Goal: Task Accomplishment & Management: Complete application form

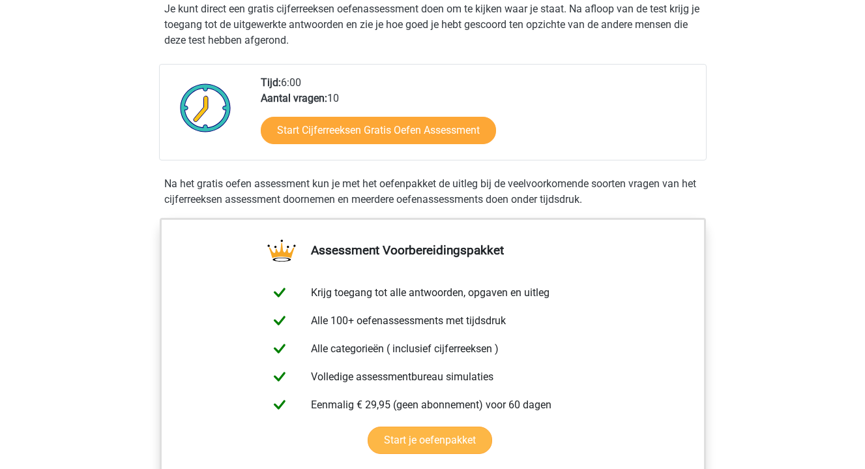
scroll to position [248, 0]
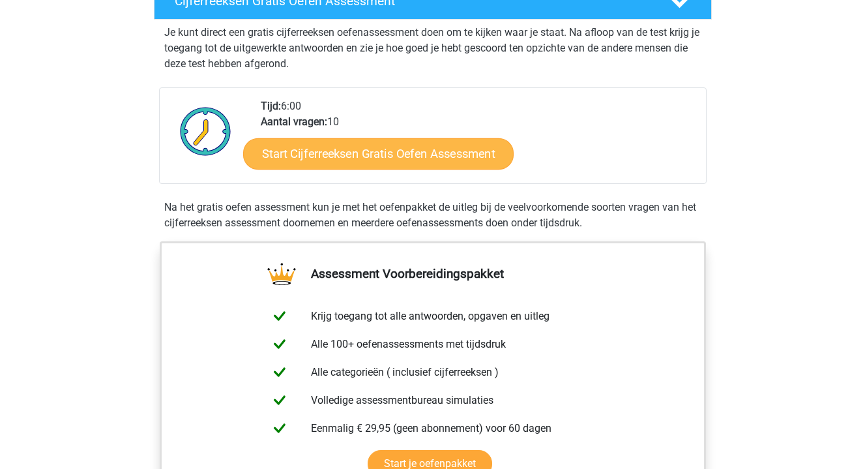
click at [367, 169] on link "Start Cijferreeksen Gratis Oefen Assessment" at bounding box center [378, 153] width 271 height 31
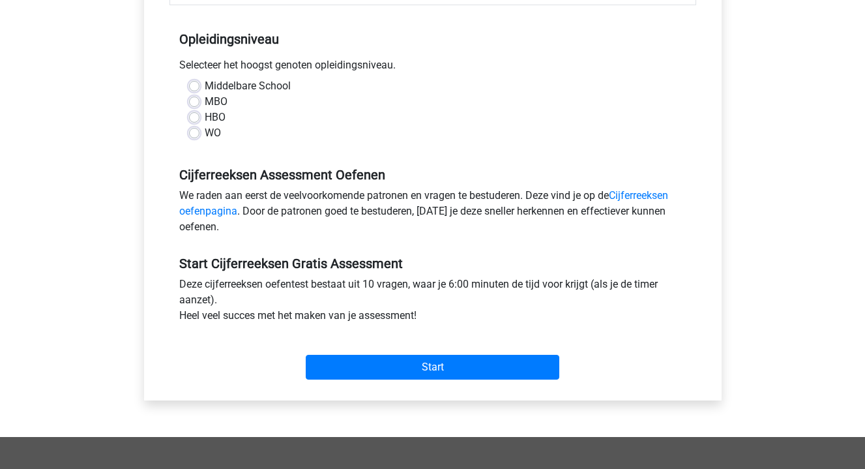
scroll to position [254, 0]
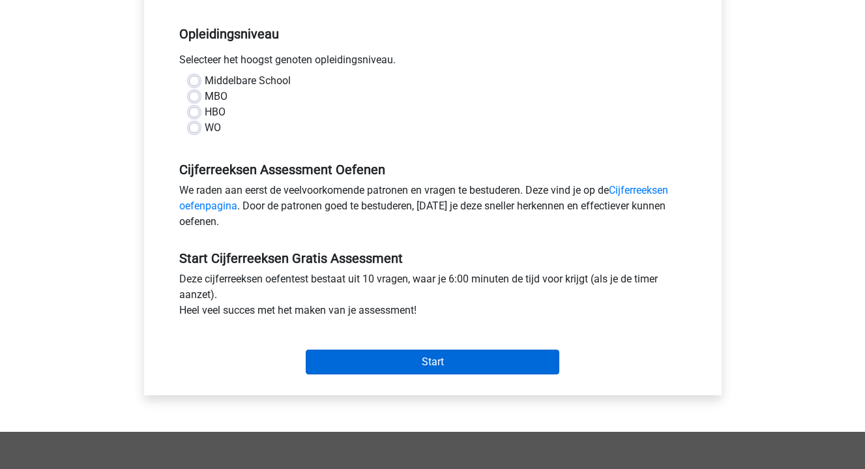
click at [398, 361] on input "Start" at bounding box center [433, 362] width 254 height 25
click at [427, 362] on input "Start" at bounding box center [433, 362] width 254 height 25
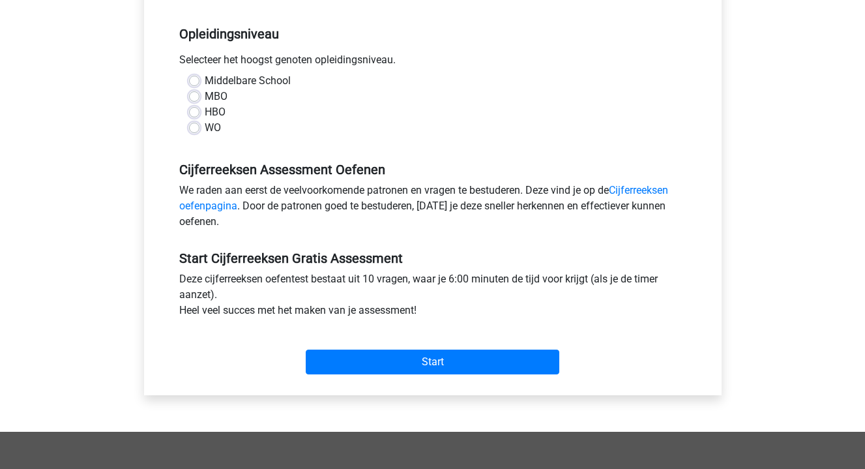
click at [205, 99] on label "MBO" at bounding box center [216, 97] width 23 height 16
click at [196, 99] on input "MBO" at bounding box center [194, 95] width 10 height 13
radio input "true"
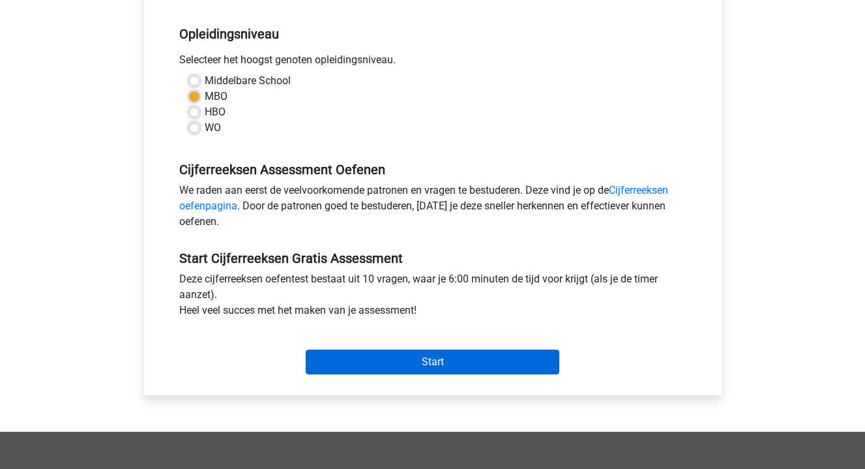
click at [429, 361] on input "Start" at bounding box center [433, 362] width 254 height 25
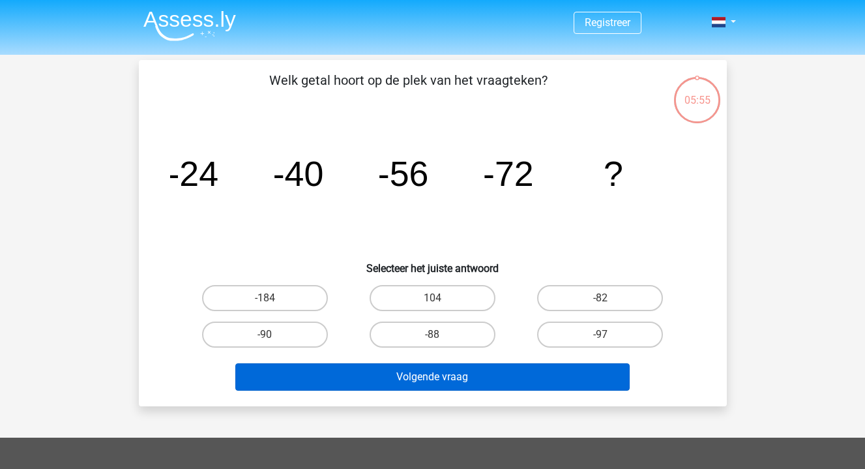
click at [425, 379] on button "Volgende vraag" at bounding box center [432, 376] width 395 height 27
click at [425, 377] on button "Volgende vraag" at bounding box center [432, 376] width 395 height 27
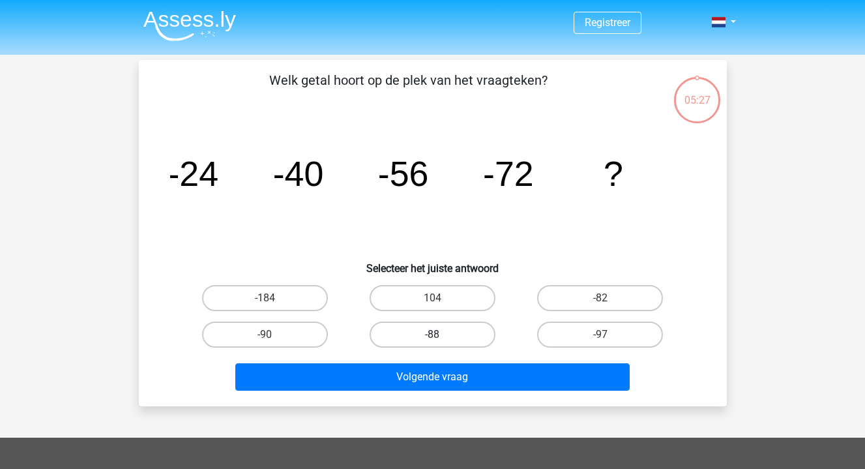
click at [413, 346] on label "-88" at bounding box center [433, 335] width 126 height 26
click at [432, 343] on input "-88" at bounding box center [436, 339] width 8 height 8
radio input "true"
click at [432, 337] on input "-88" at bounding box center [436, 339] width 8 height 8
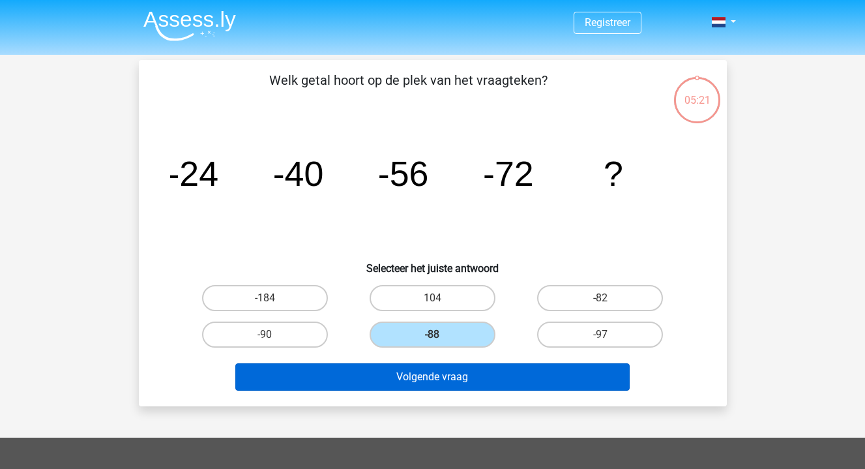
click at [424, 380] on button "Volgende vraag" at bounding box center [432, 376] width 395 height 27
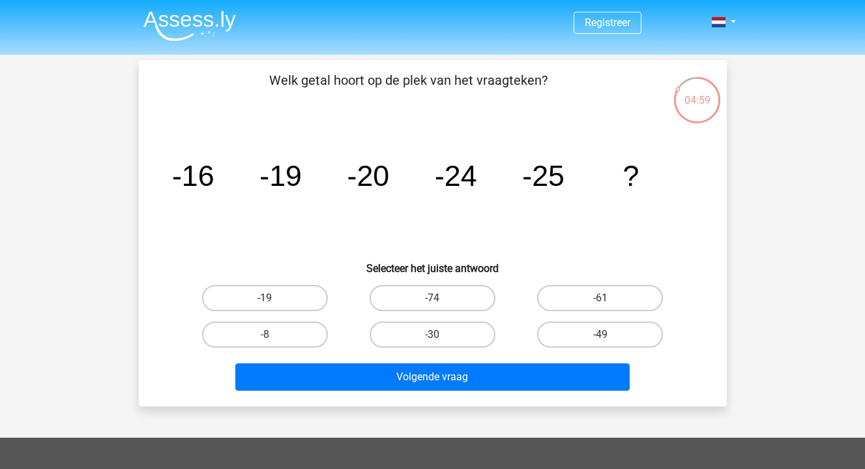
click at [548, 185] on tspan "-25" at bounding box center [543, 175] width 42 height 33
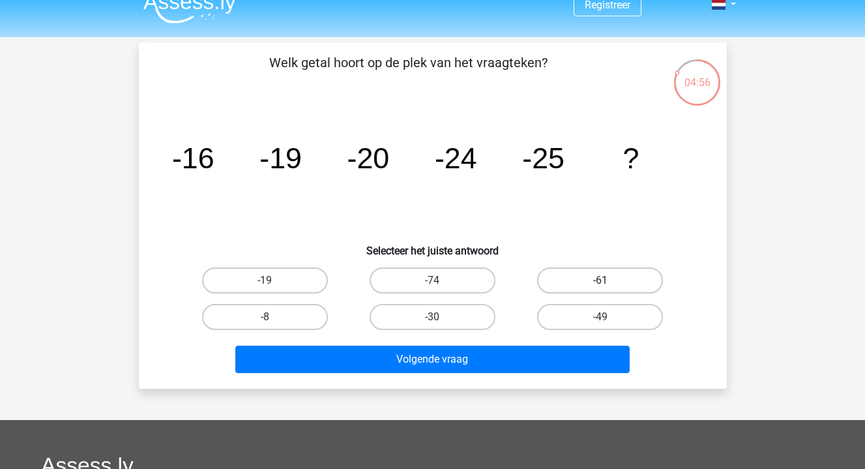
scroll to position [16, 0]
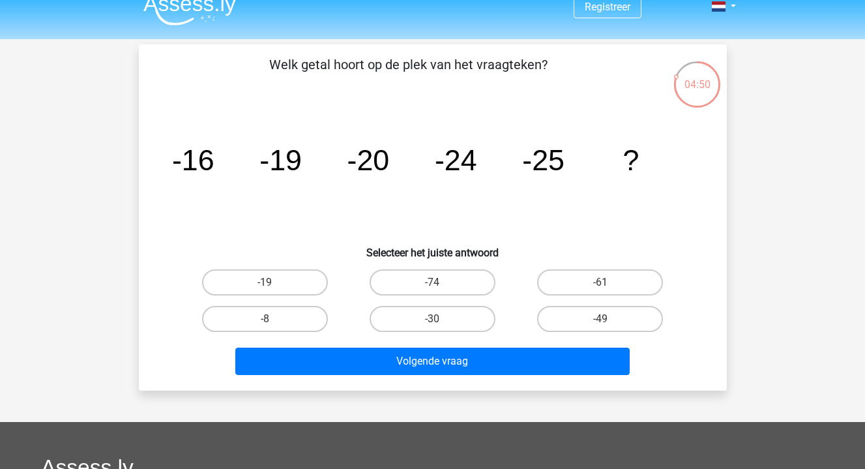
click at [553, 171] on tspan "-25" at bounding box center [543, 159] width 42 height 33
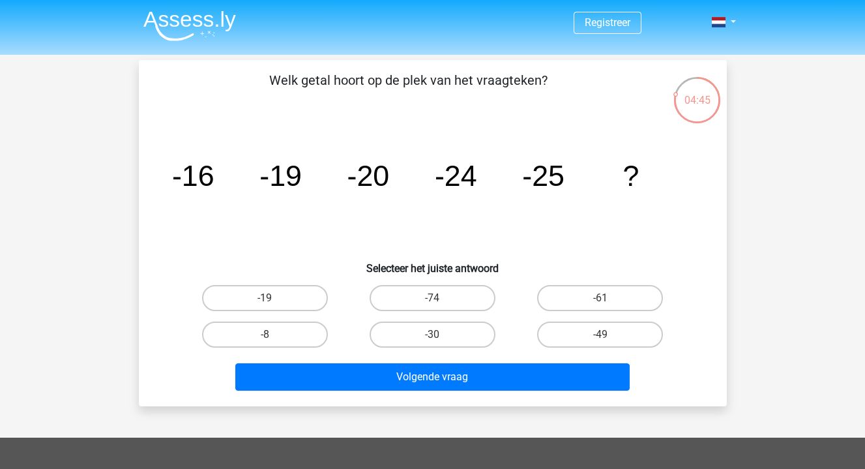
scroll to position [0, 0]
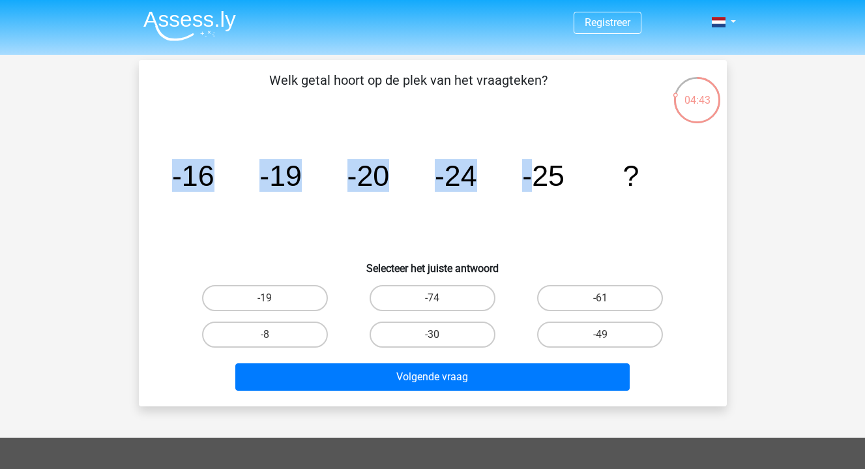
drag, startPoint x: 539, startPoint y: 170, endPoint x: 571, endPoint y: 170, distance: 32.6
click at [571, 170] on icon "image/svg+xml -16 -19 -20 -24 -25 ?" at bounding box center [433, 186] width 526 height 132
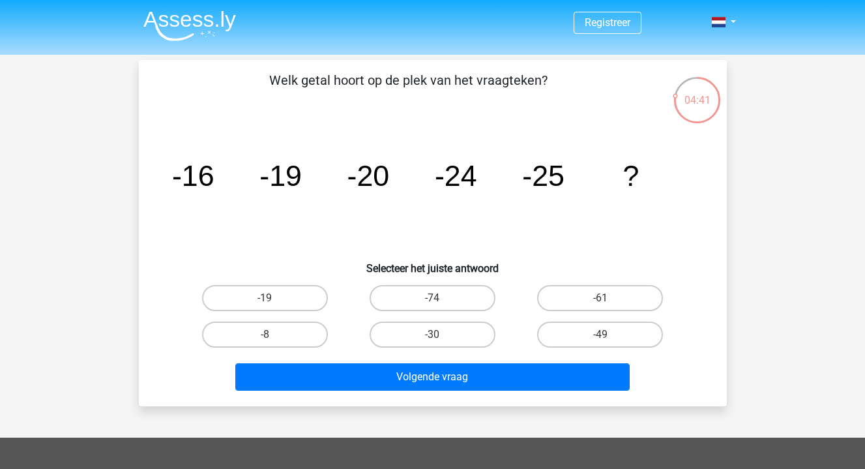
click at [584, 168] on icon "image/svg+xml -16 -19 -20 -24 -25 ?" at bounding box center [433, 186] width 526 height 132
click at [406, 329] on label "-30" at bounding box center [433, 335] width 126 height 26
click at [432, 335] on input "-30" at bounding box center [436, 339] width 8 height 8
radio input "true"
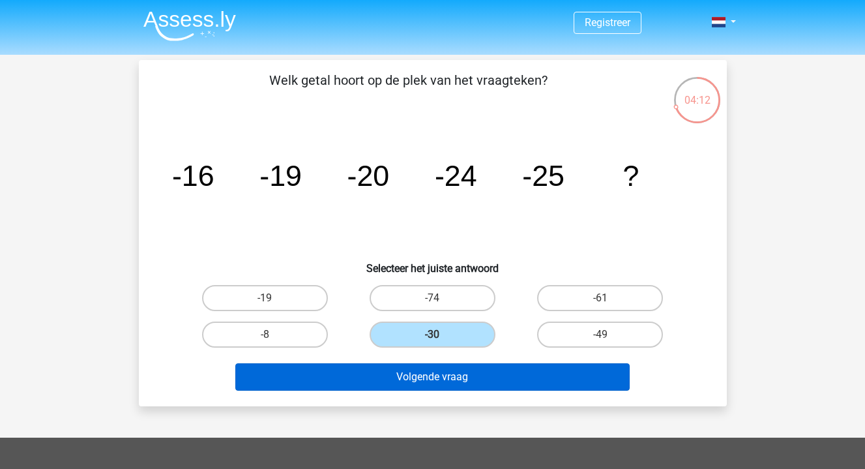
click at [414, 375] on button "Volgende vraag" at bounding box center [432, 376] width 395 height 27
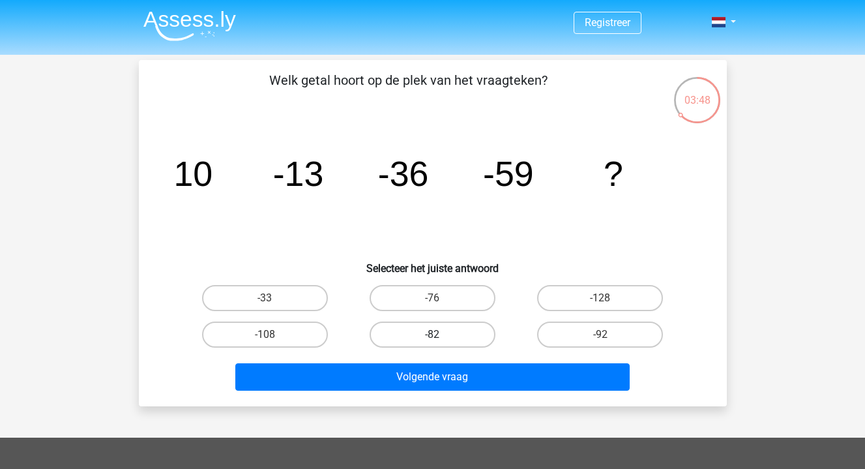
click at [425, 326] on label "-82" at bounding box center [433, 335] width 126 height 26
click at [432, 335] on input "-82" at bounding box center [436, 339] width 8 height 8
radio input "true"
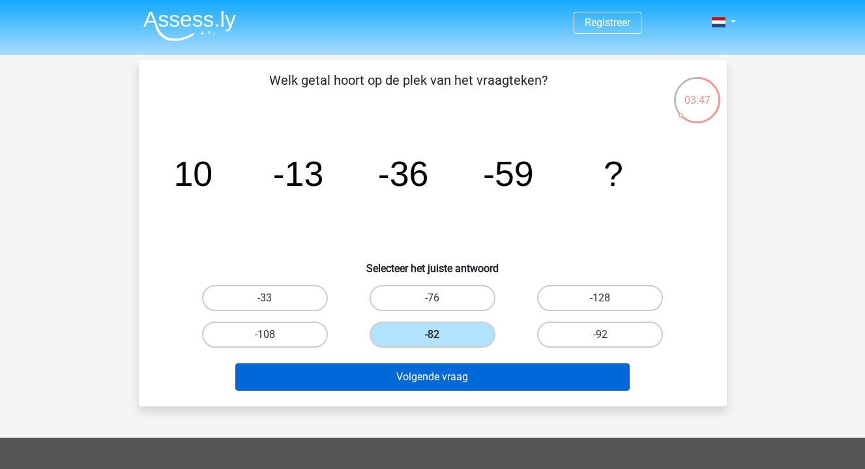
click at [416, 374] on button "Volgende vraag" at bounding box center [432, 376] width 395 height 27
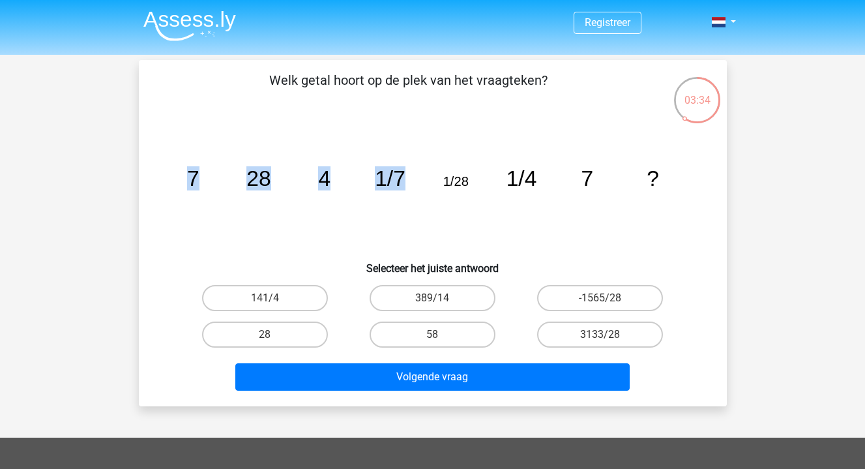
drag, startPoint x: 443, startPoint y: 181, endPoint x: 483, endPoint y: 181, distance: 39.8
click at [483, 181] on icon "image/svg+xml 7 28 4 1/7 1/28 1/4 7 ?" at bounding box center [433, 186] width 526 height 132
click at [499, 185] on icon "image/svg+xml 7 28 4 1/7 1/28 1/4 7 ?" at bounding box center [433, 186] width 526 height 132
click at [270, 335] on input "28" at bounding box center [269, 339] width 8 height 8
radio input "true"
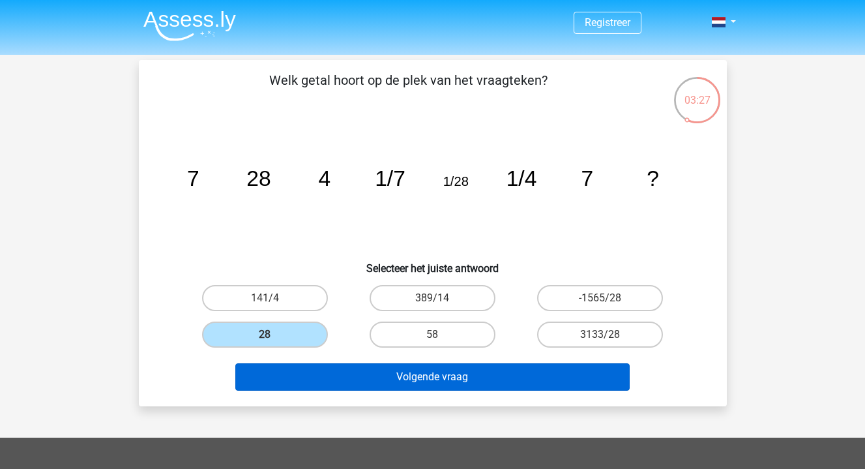
click at [435, 378] on button "Volgende vraag" at bounding box center [432, 376] width 395 height 27
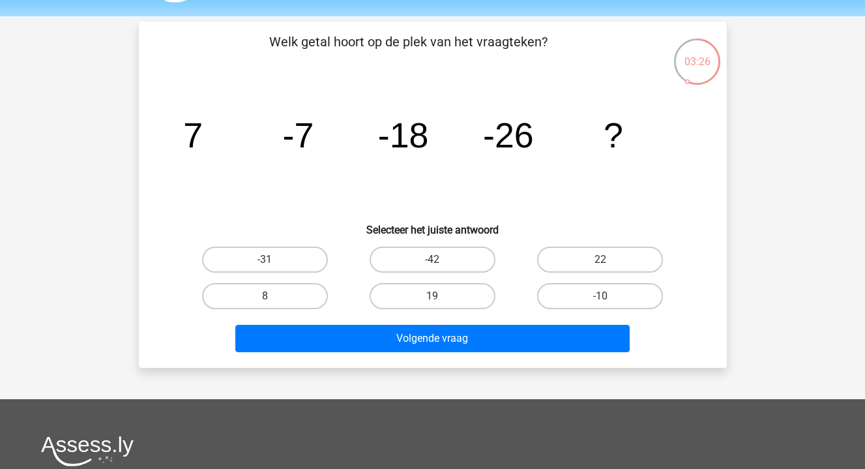
scroll to position [31, 0]
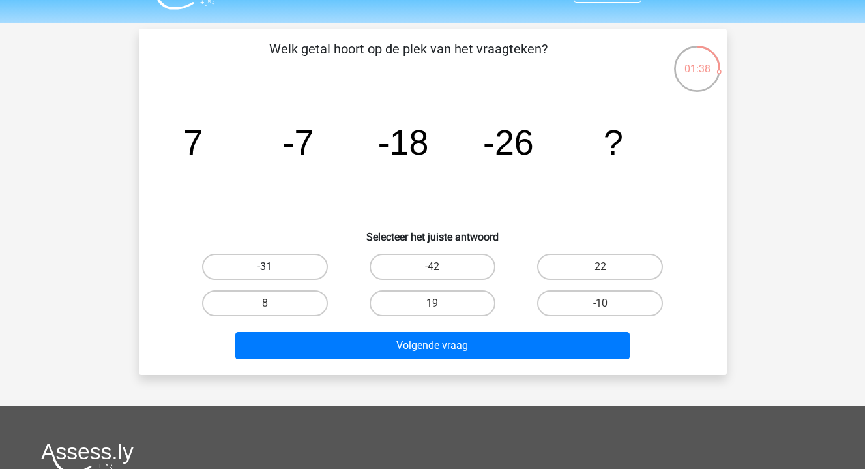
click at [292, 265] on label "-31" at bounding box center [265, 267] width 126 height 26
click at [273, 267] on input "-31" at bounding box center [269, 271] width 8 height 8
radio input "true"
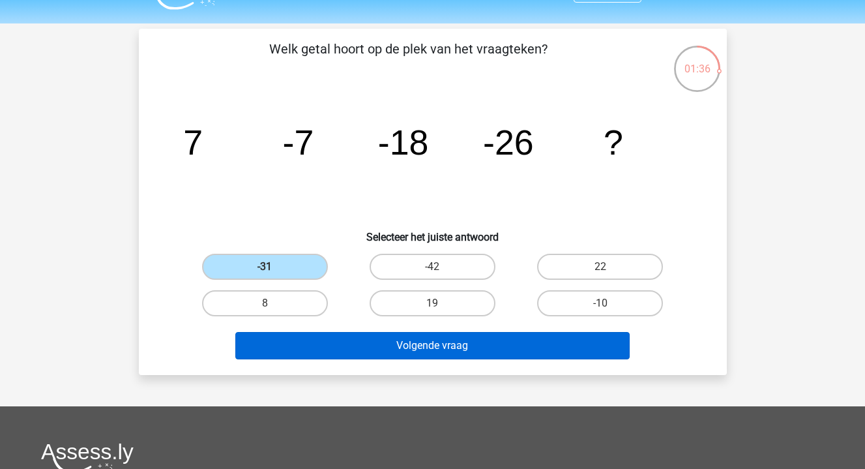
click at [436, 349] on button "Volgende vraag" at bounding box center [432, 345] width 395 height 27
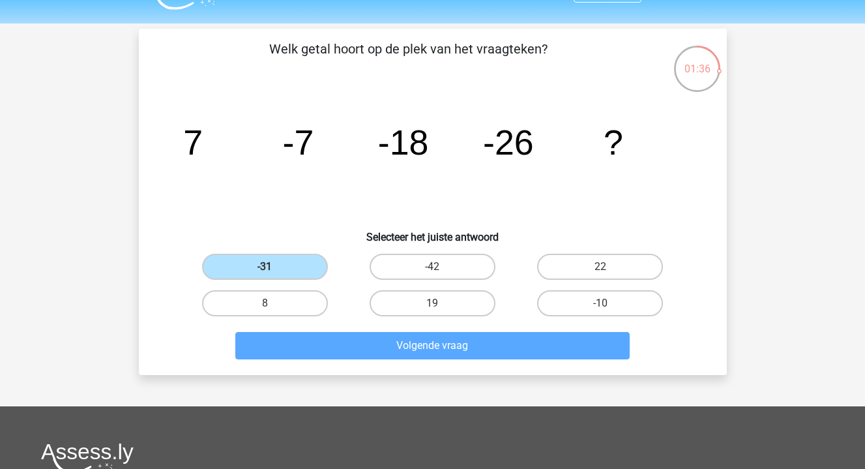
scroll to position [60, 0]
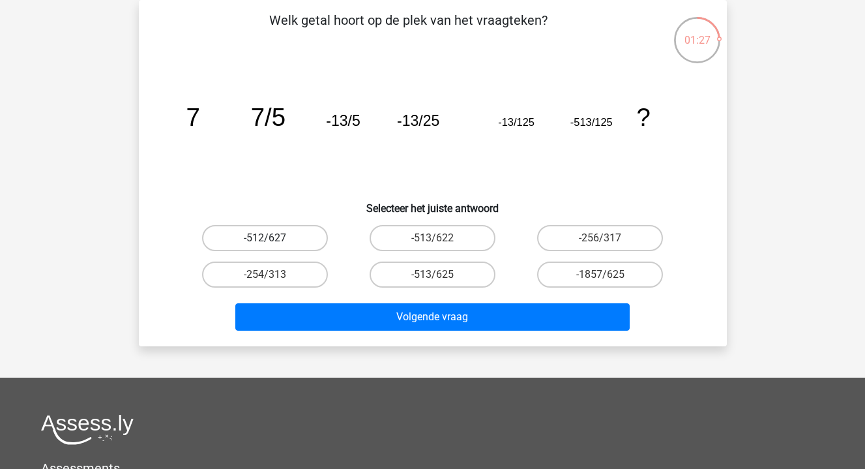
click at [300, 240] on label "-512/627" at bounding box center [265, 238] width 126 height 26
click at [273, 240] on input "-512/627" at bounding box center [269, 242] width 8 height 8
radio input "true"
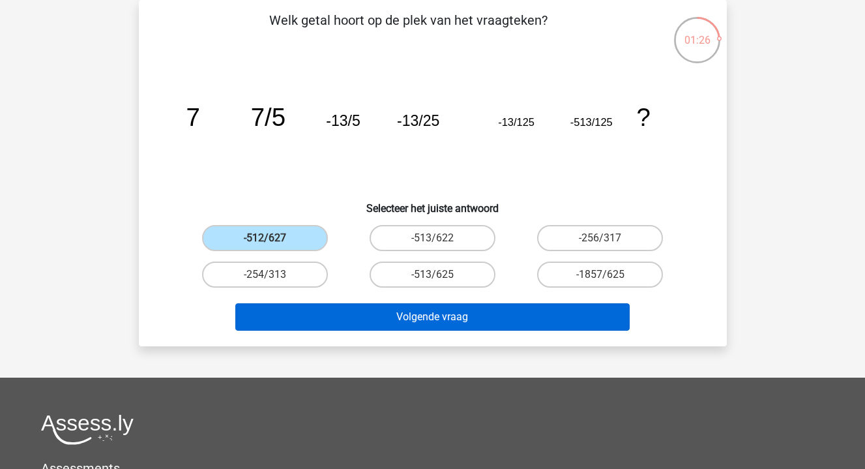
click at [453, 315] on button "Volgende vraag" at bounding box center [432, 316] width 395 height 27
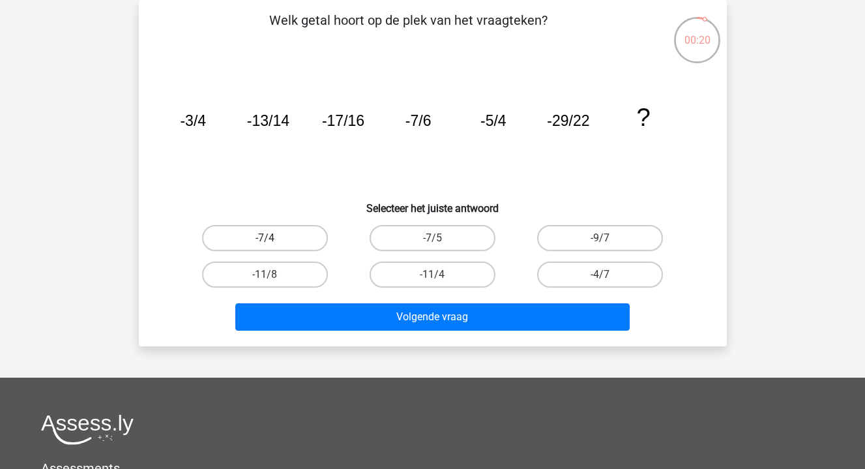
click at [301, 239] on label "-7/4" at bounding box center [265, 238] width 126 height 26
click at [273, 239] on input "-7/4" at bounding box center [269, 242] width 8 height 8
radio input "true"
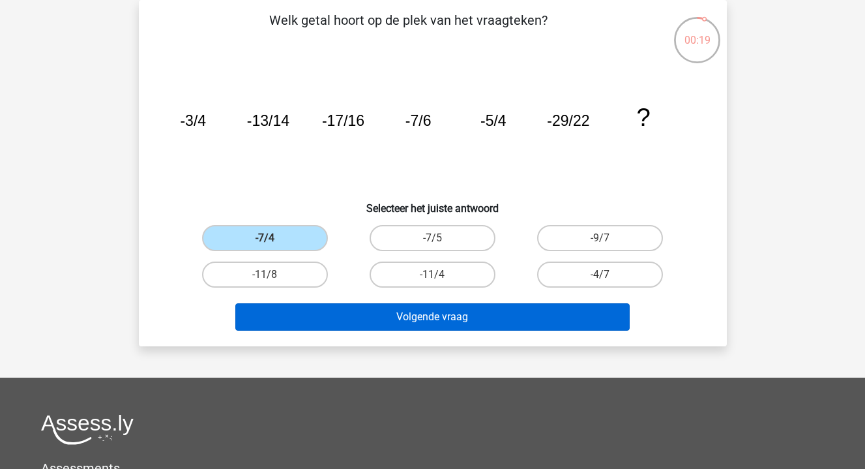
click at [516, 316] on button "Volgende vraag" at bounding box center [432, 316] width 395 height 27
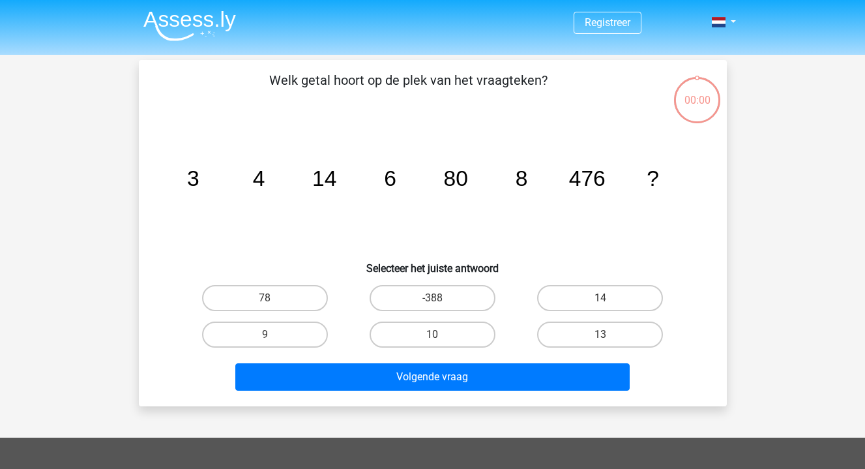
scroll to position [60, 0]
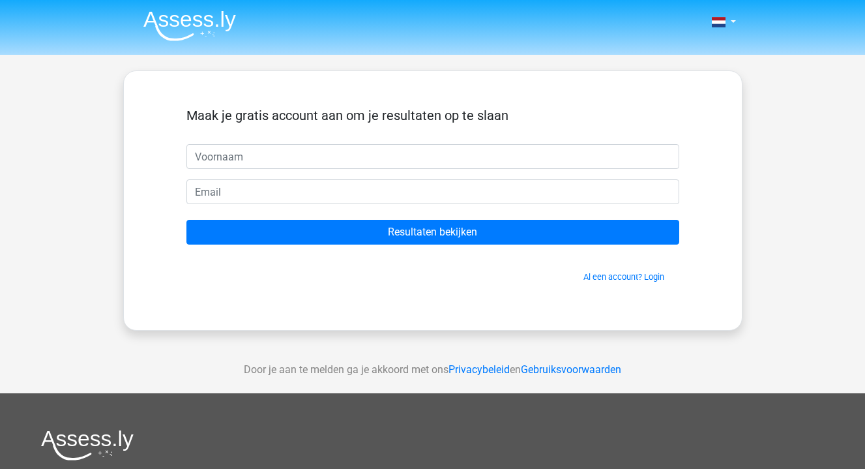
scroll to position [60, 0]
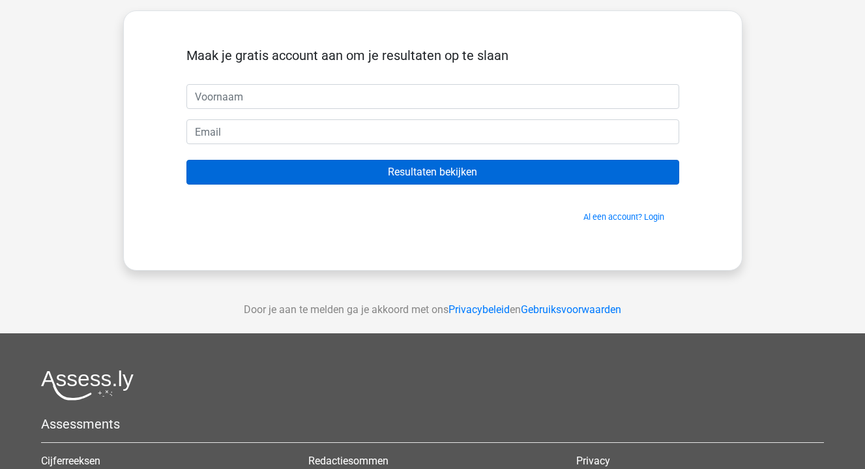
click at [423, 170] on input "Resultaten bekijken" at bounding box center [433, 172] width 493 height 25
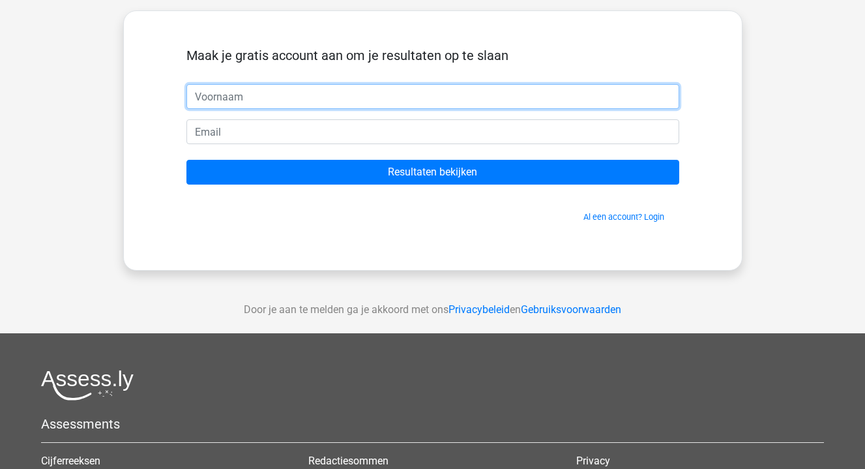
click at [665, 104] on input "text" at bounding box center [433, 96] width 493 height 25
click at [666, 97] on input "text" at bounding box center [433, 96] width 493 height 25
type input "Raoul"
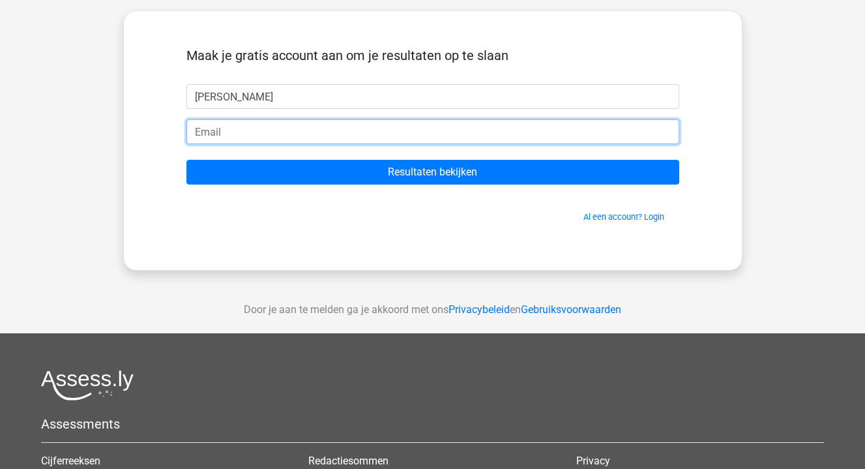
type input "raoul.niamut@ecmpartners.nl"
drag, startPoint x: 349, startPoint y: 139, endPoint x: 143, endPoint y: 122, distance: 206.1
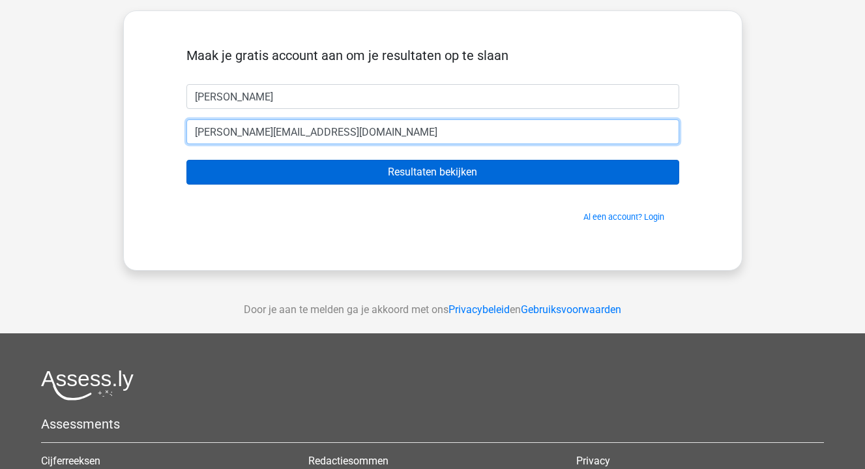
type input "raoul.niamut@gmail.com"
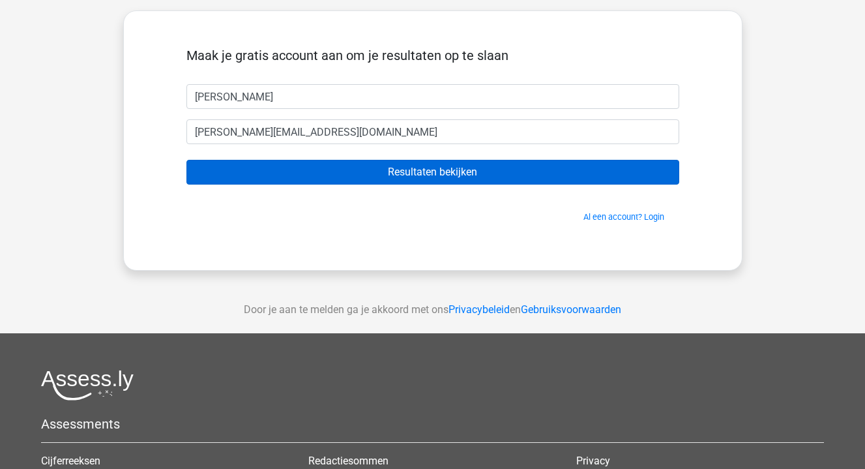
click at [355, 172] on input "Resultaten bekijken" at bounding box center [433, 172] width 493 height 25
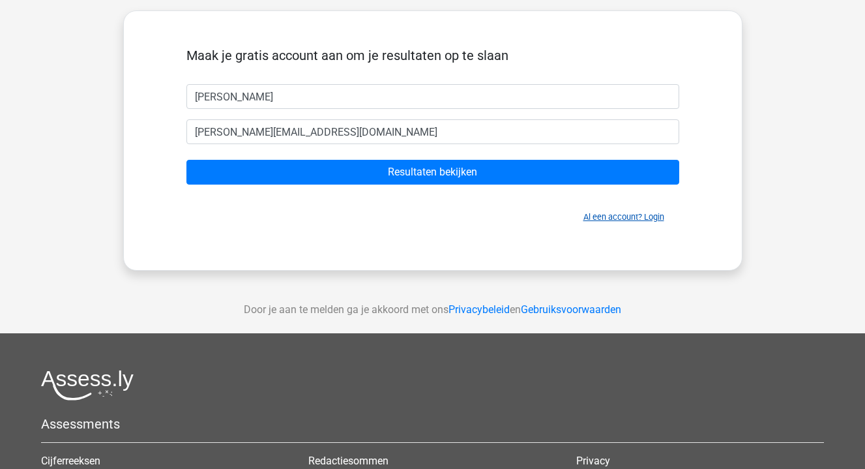
click at [614, 213] on link "Al een account? Login" at bounding box center [624, 217] width 81 height 10
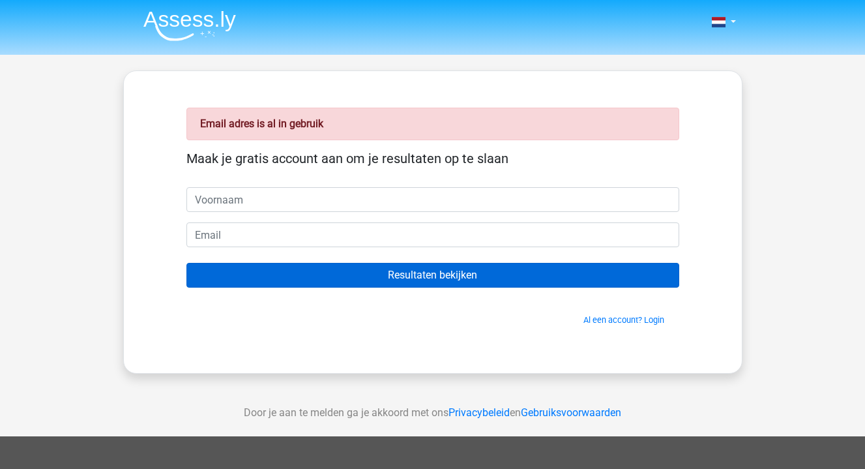
click at [348, 275] on input "Resultaten bekijken" at bounding box center [433, 275] width 493 height 25
click at [458, 271] on input "Resultaten bekijken" at bounding box center [433, 275] width 493 height 25
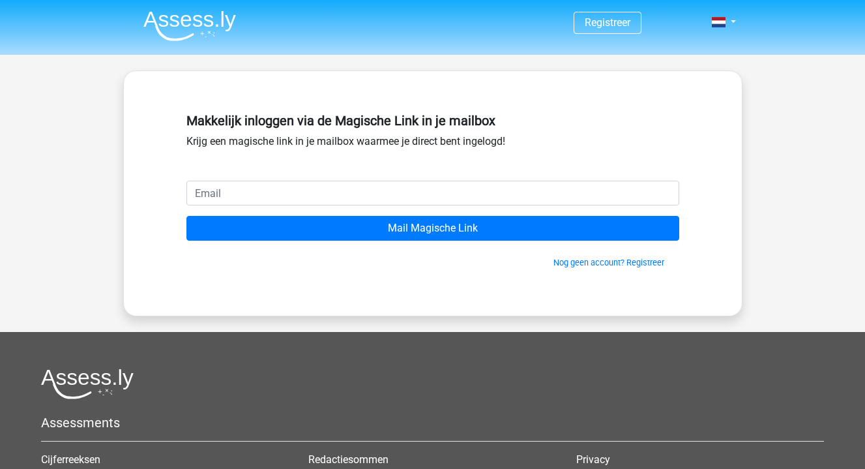
click at [415, 192] on input "email" at bounding box center [433, 193] width 493 height 25
type input "[PERSON_NAME][EMAIL_ADDRESS][DOMAIN_NAME]"
click at [432, 228] on input "Mail Magische Link" at bounding box center [433, 228] width 493 height 25
